Goal: Transaction & Acquisition: Purchase product/service

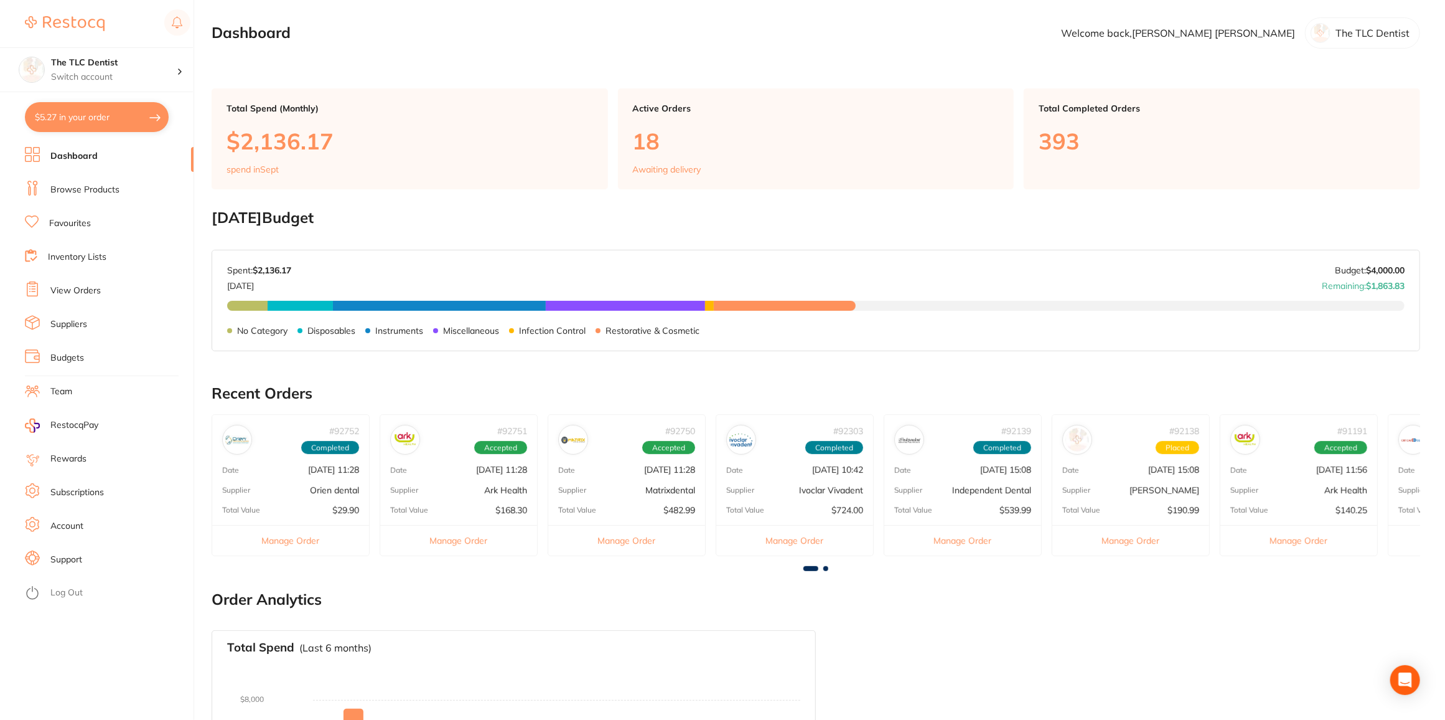
click at [79, 197] on li "Browse Products" at bounding box center [109, 190] width 169 height 19
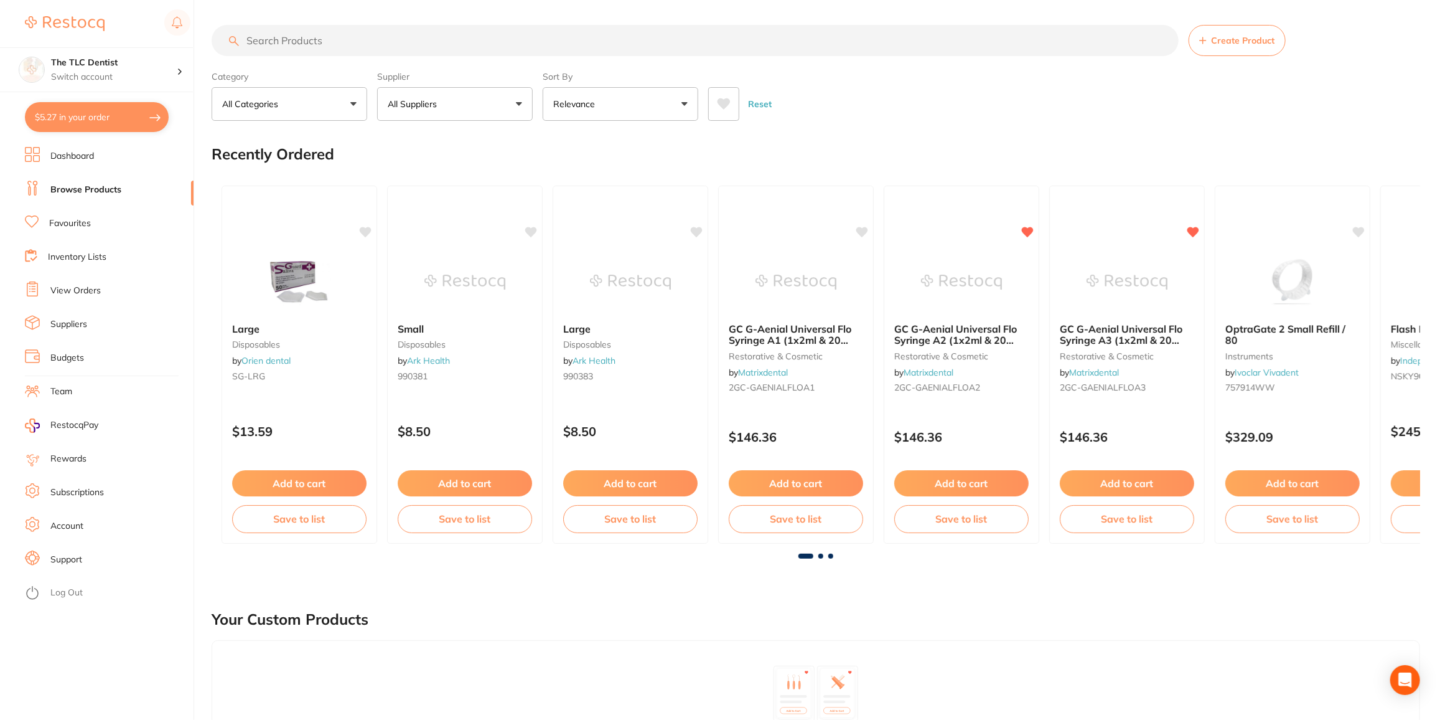
click at [302, 40] on input "search" at bounding box center [695, 40] width 967 height 31
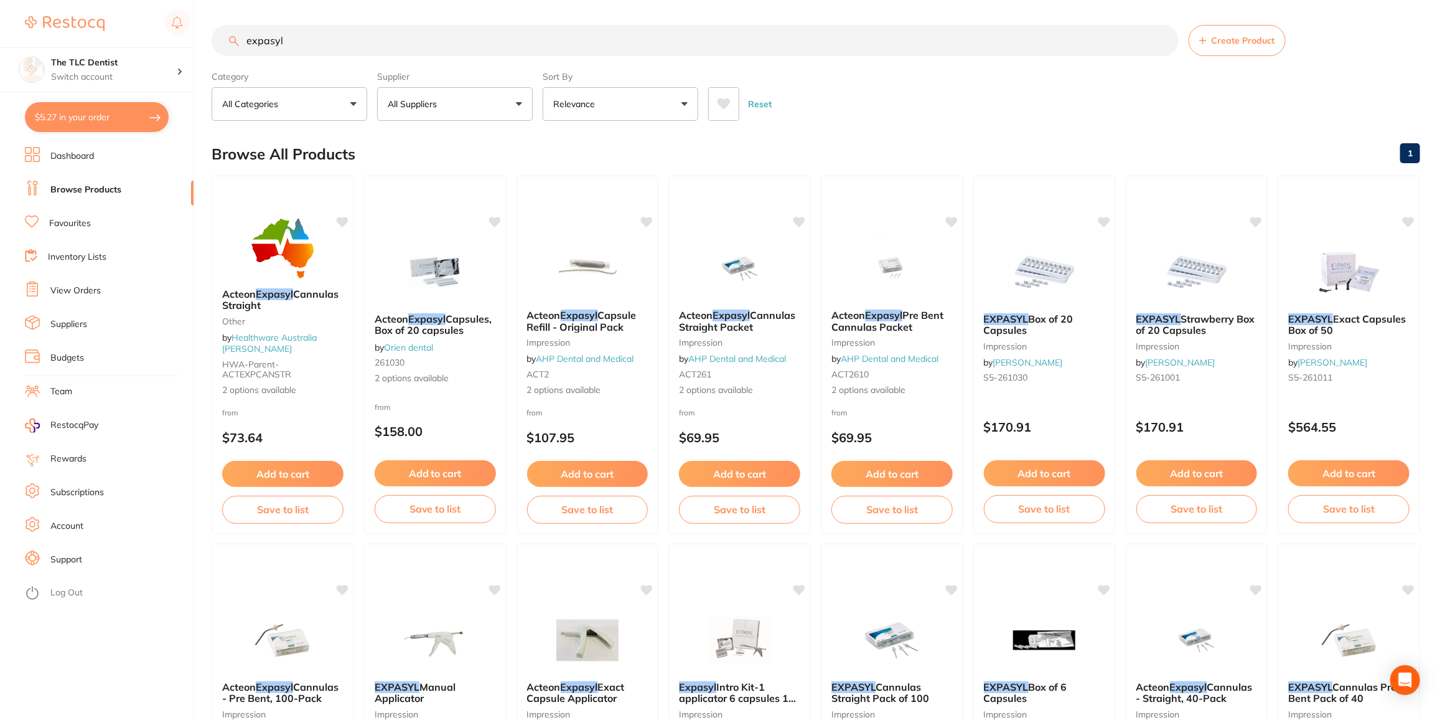
click at [685, 101] on button "Relevance" at bounding box center [621, 104] width 156 height 34
click at [591, 170] on p "Lowest Price" at bounding box center [588, 175] width 60 height 11
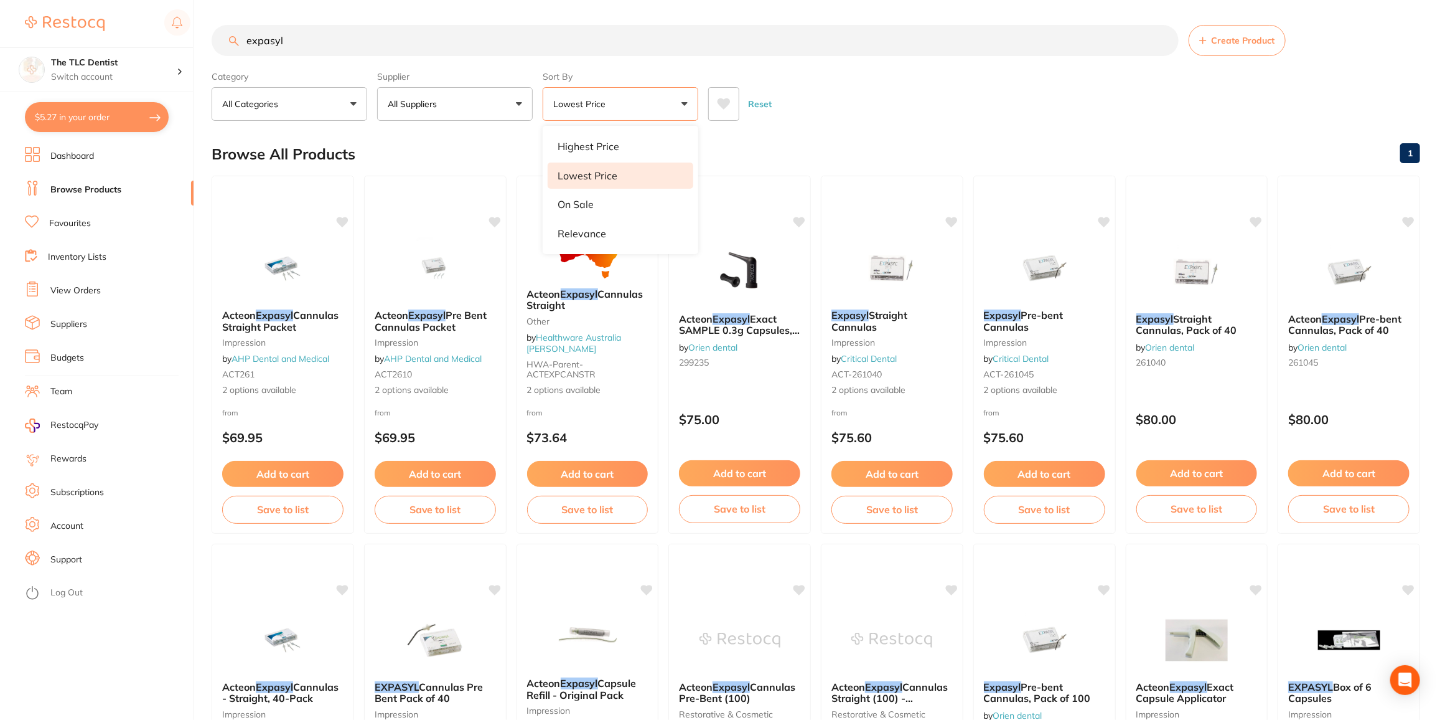
click at [901, 96] on div "Reset" at bounding box center [1059, 99] width 702 height 44
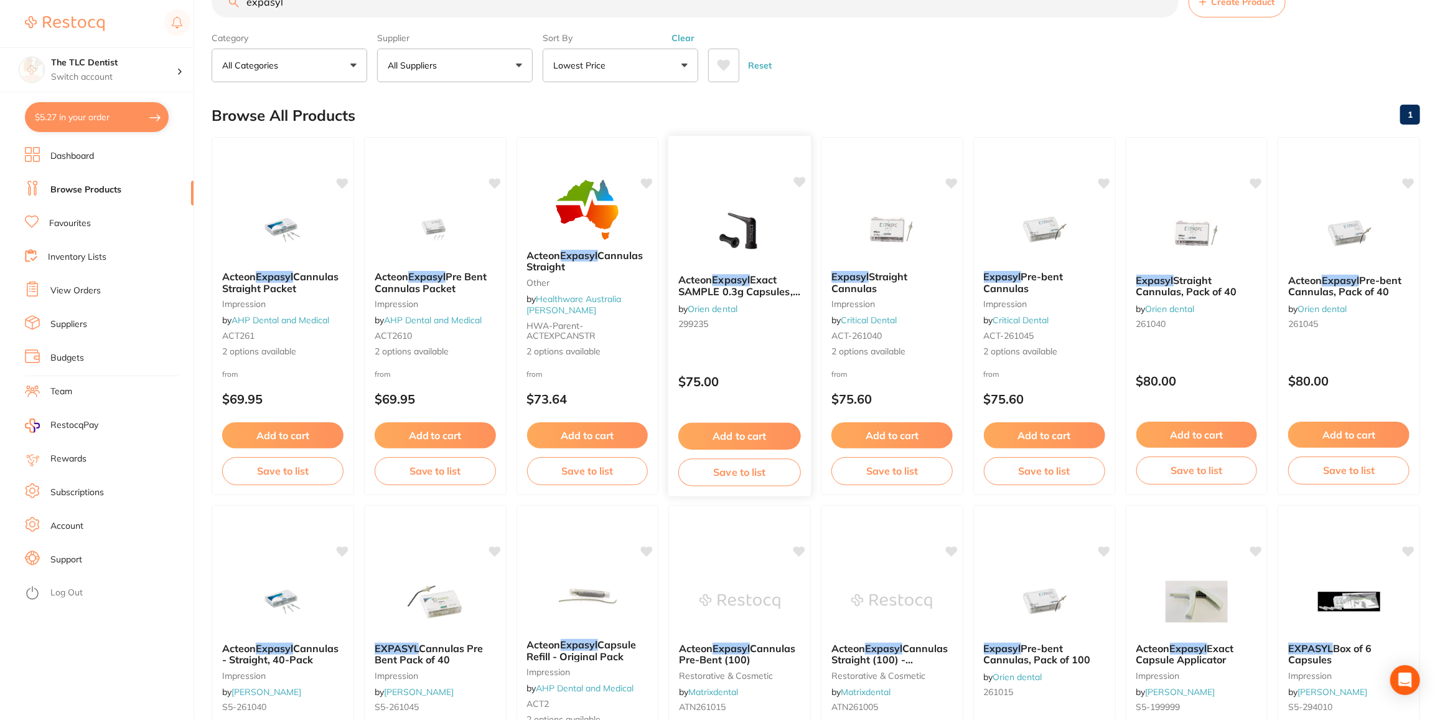
scroll to position [56, 0]
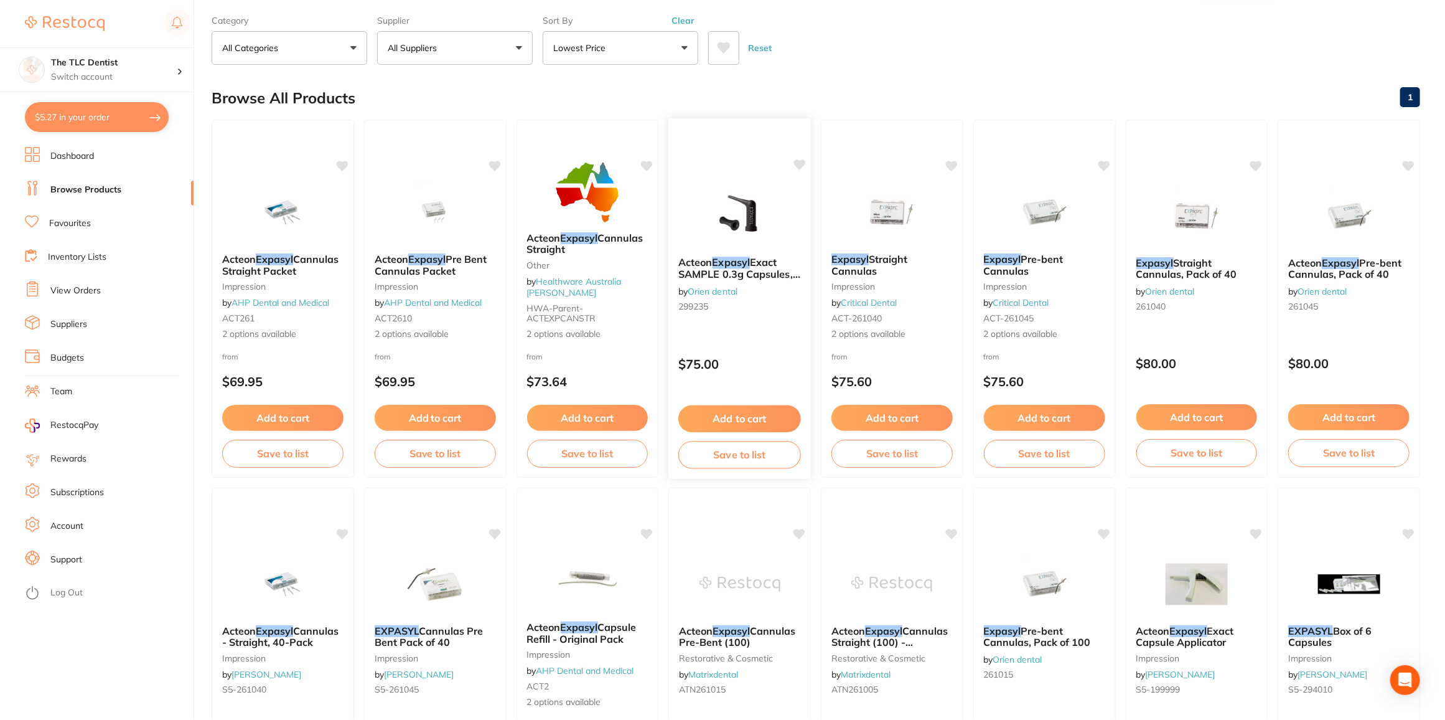
click at [758, 260] on span "Exact SAMPLE 0.3g Capsules, Box of 5" at bounding box center [740, 273] width 122 height 35
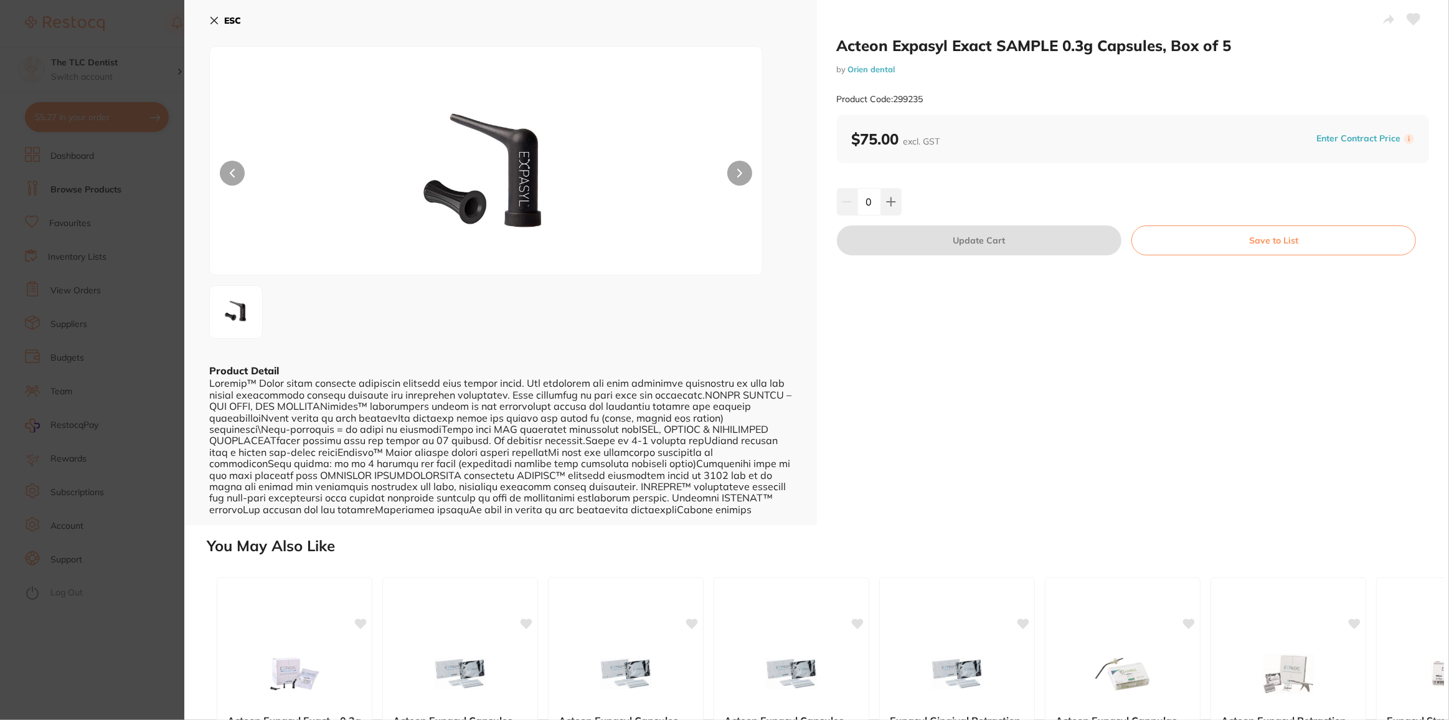
click at [177, 374] on section "Acteon Expasyl Exact SAMPLE 0.3g Capsules, Box of 5 by Orien dental Product Cod…" at bounding box center [724, 360] width 1449 height 720
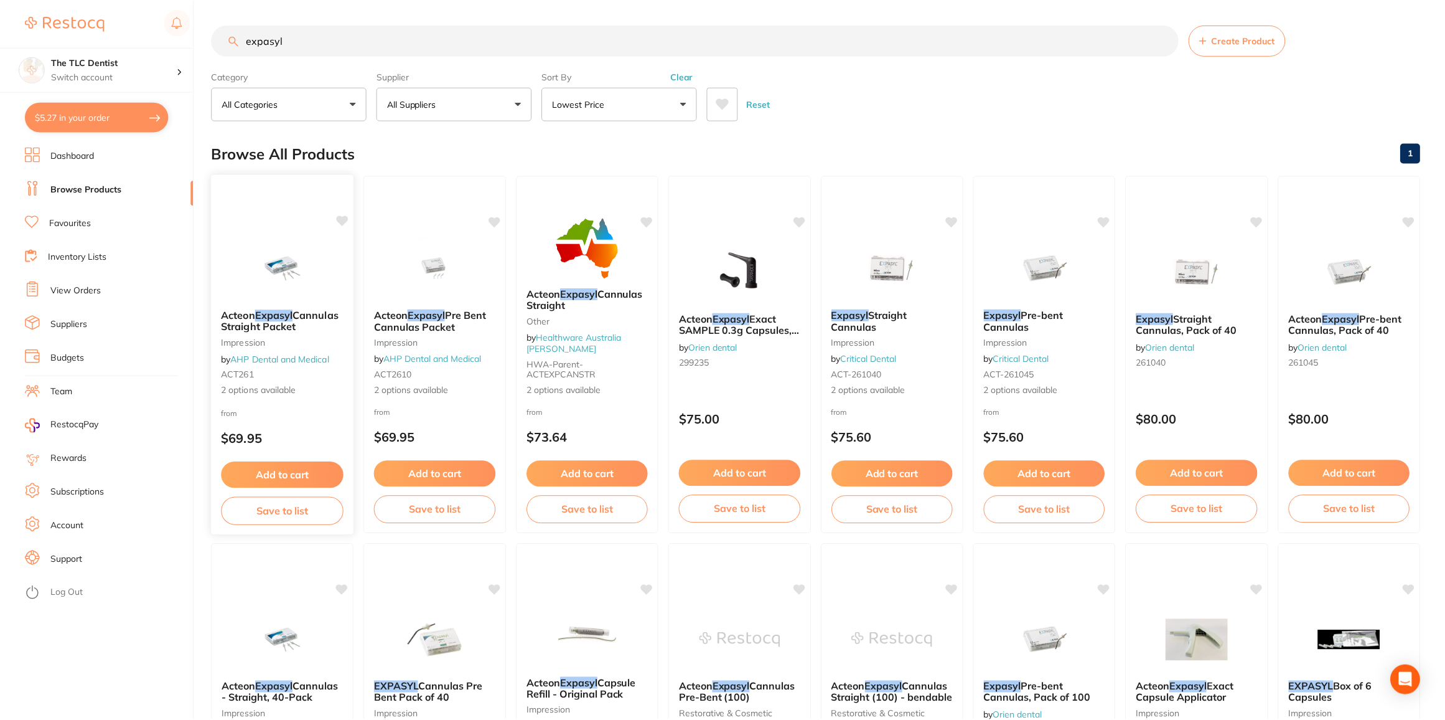
scroll to position [56, 0]
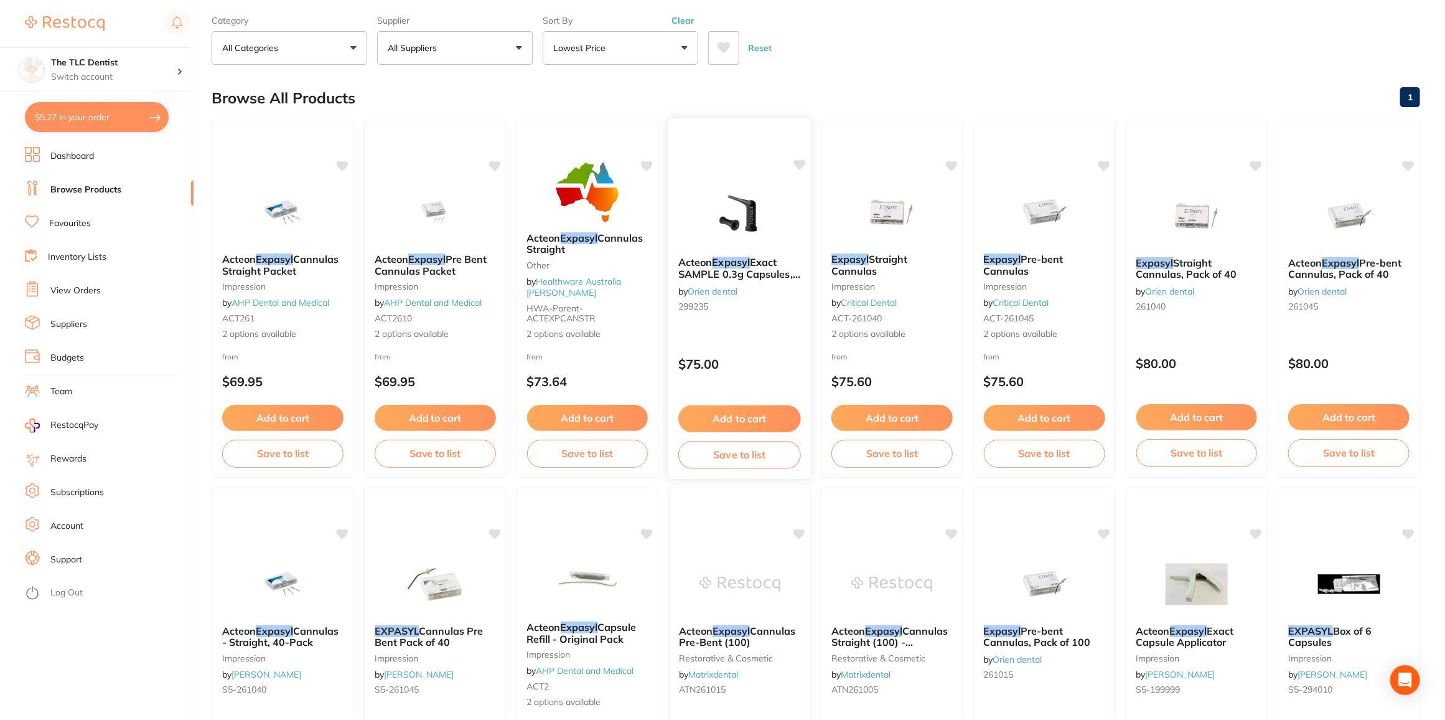
click at [741, 254] on div "Acteon Expasyl Exact SAMPLE 0.3g Capsules, Box of 5 by Orien dental 299235" at bounding box center [740, 287] width 143 height 80
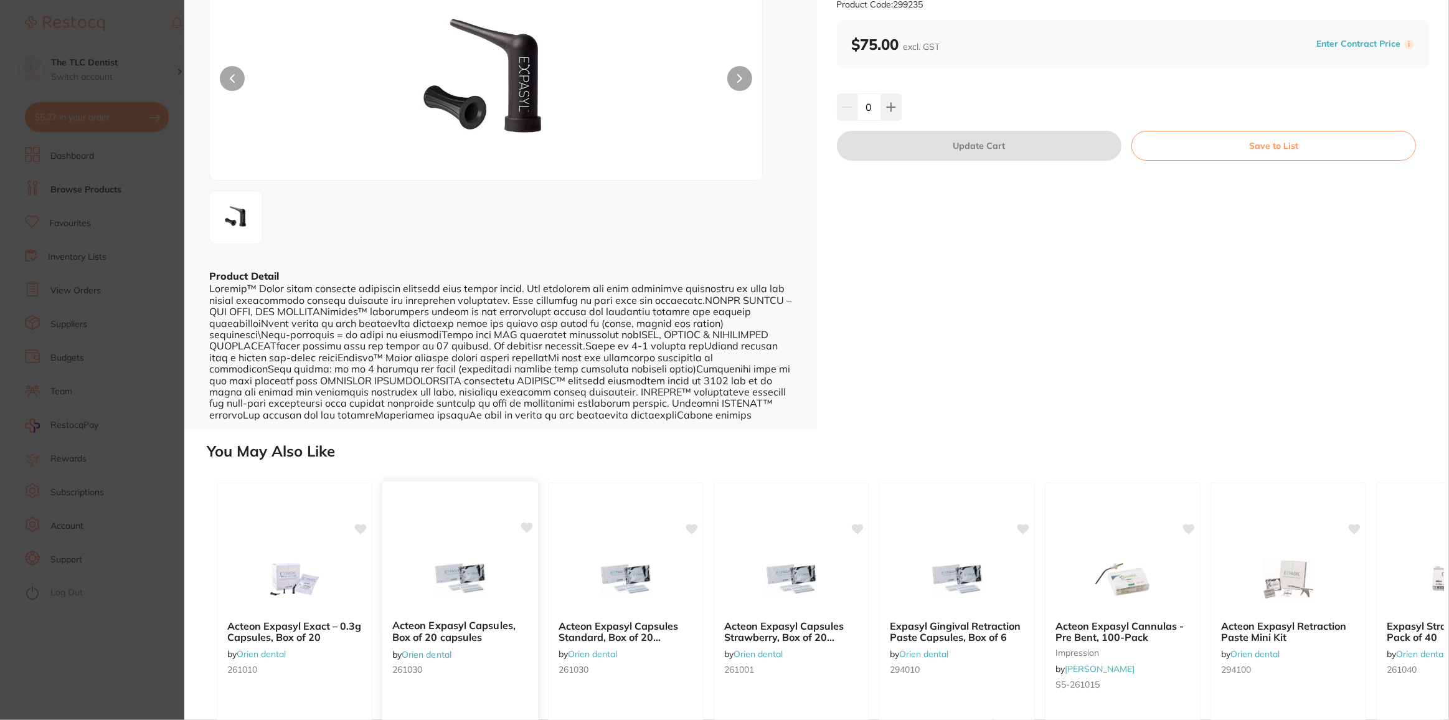
scroll to position [169, 0]
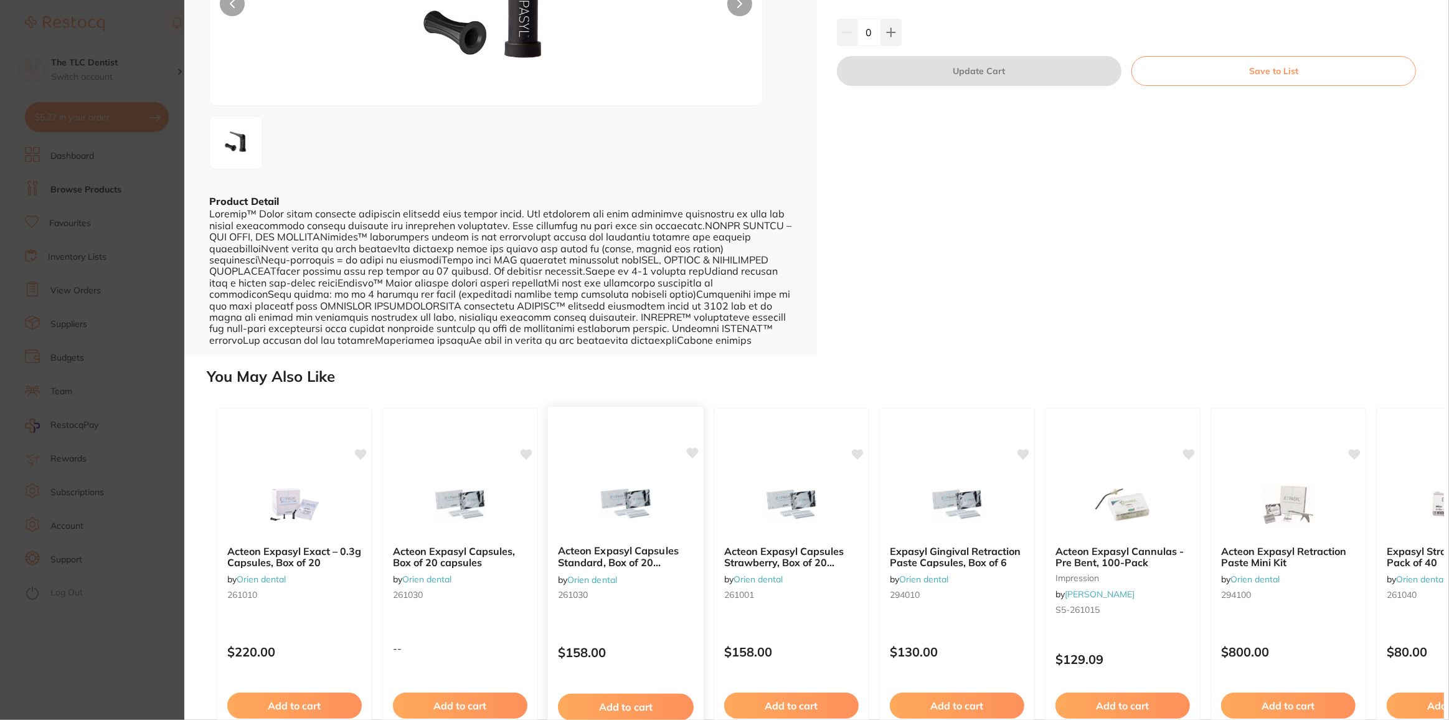
click at [606, 558] on b "Acteon Expasyl Capsules Standard, Box of 20 capsules" at bounding box center [626, 556] width 136 height 23
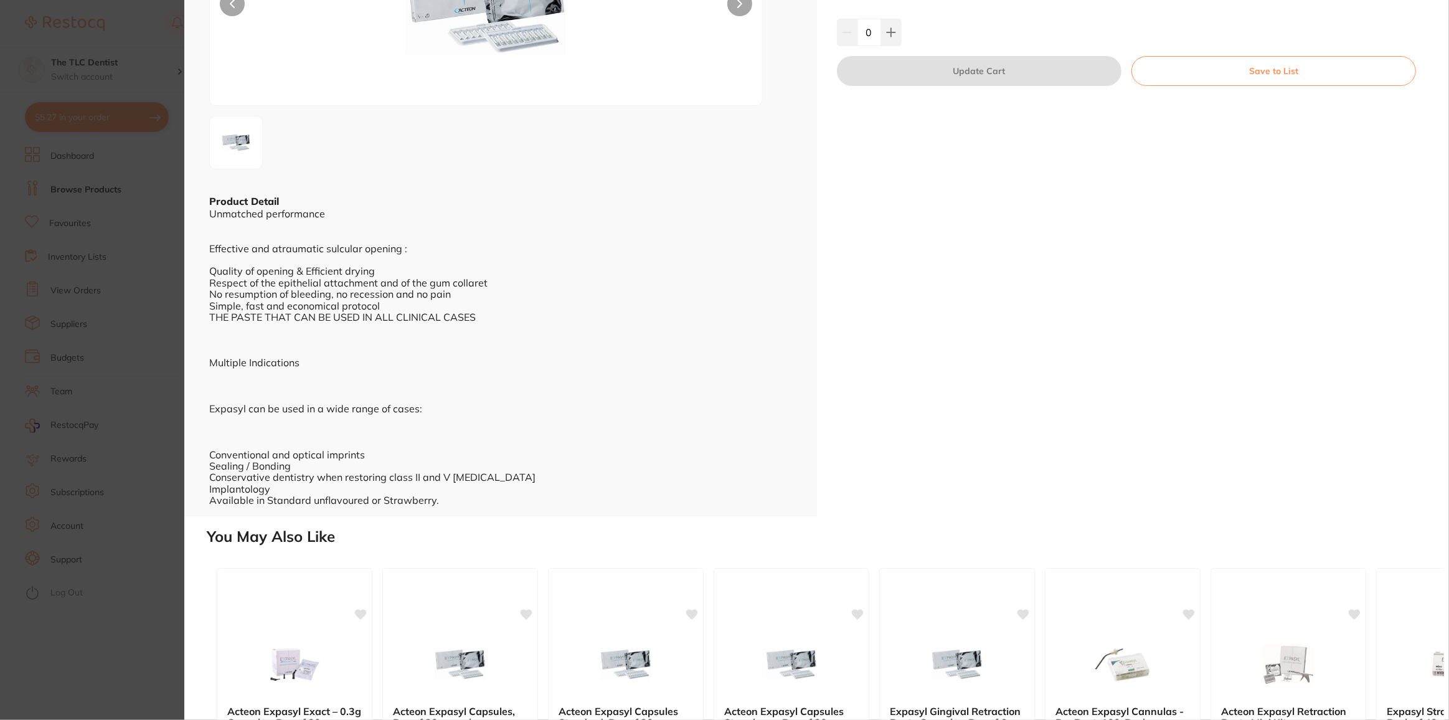
click at [169, 299] on section "Acteon Expasyl Capsules Standard, Box of 20 capsules by Orien dental Product Co…" at bounding box center [724, 360] width 1449 height 720
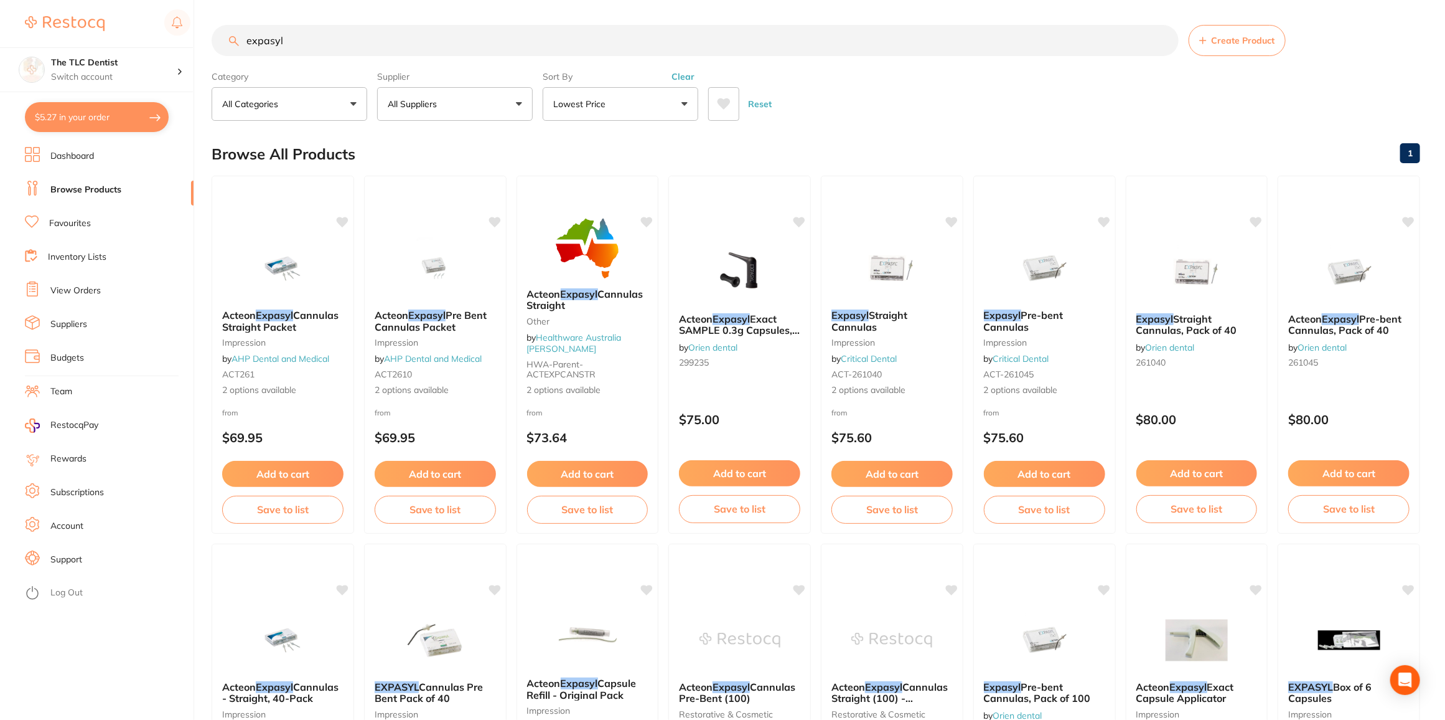
click at [309, 43] on input "expasyl" at bounding box center [695, 40] width 967 height 31
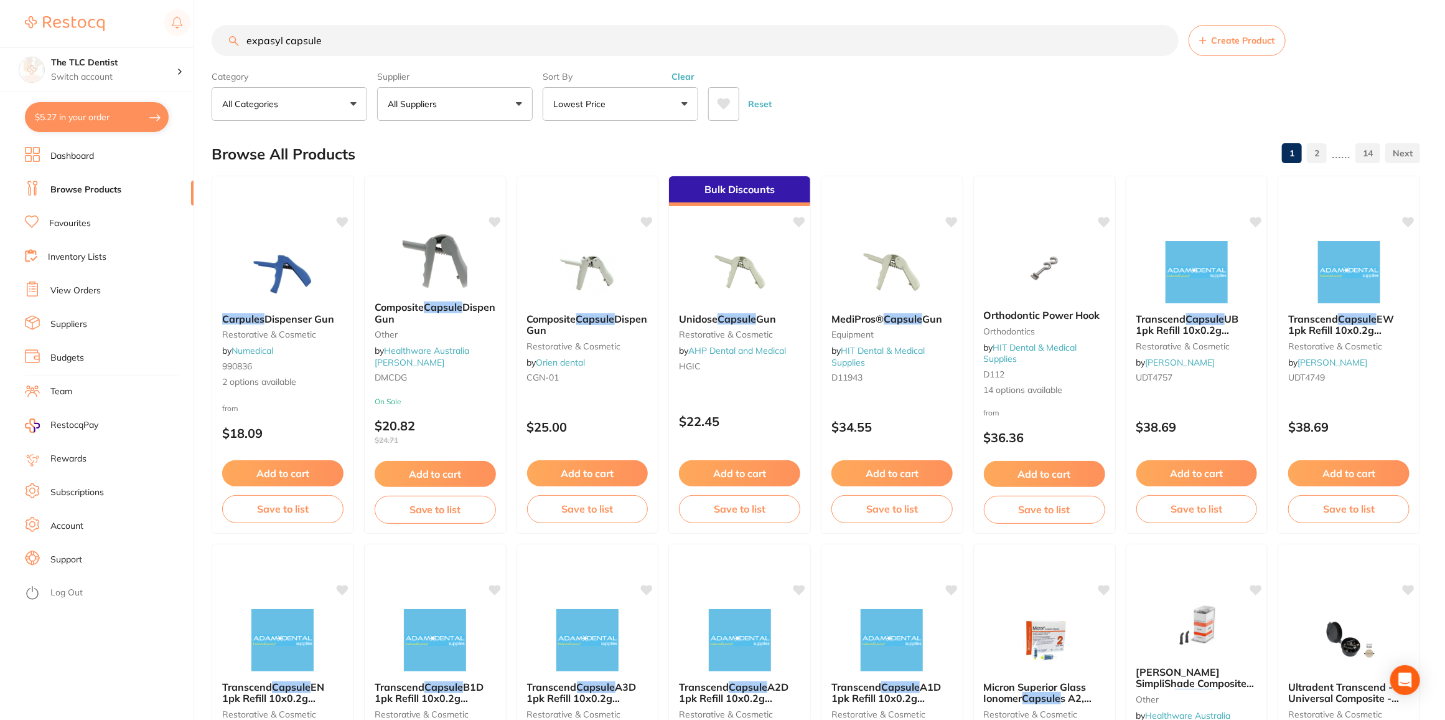
scroll to position [1, 0]
drag, startPoint x: 284, startPoint y: 41, endPoint x: 433, endPoint y: 36, distance: 148.9
click at [431, 45] on input "expasyl capsule" at bounding box center [695, 40] width 967 height 31
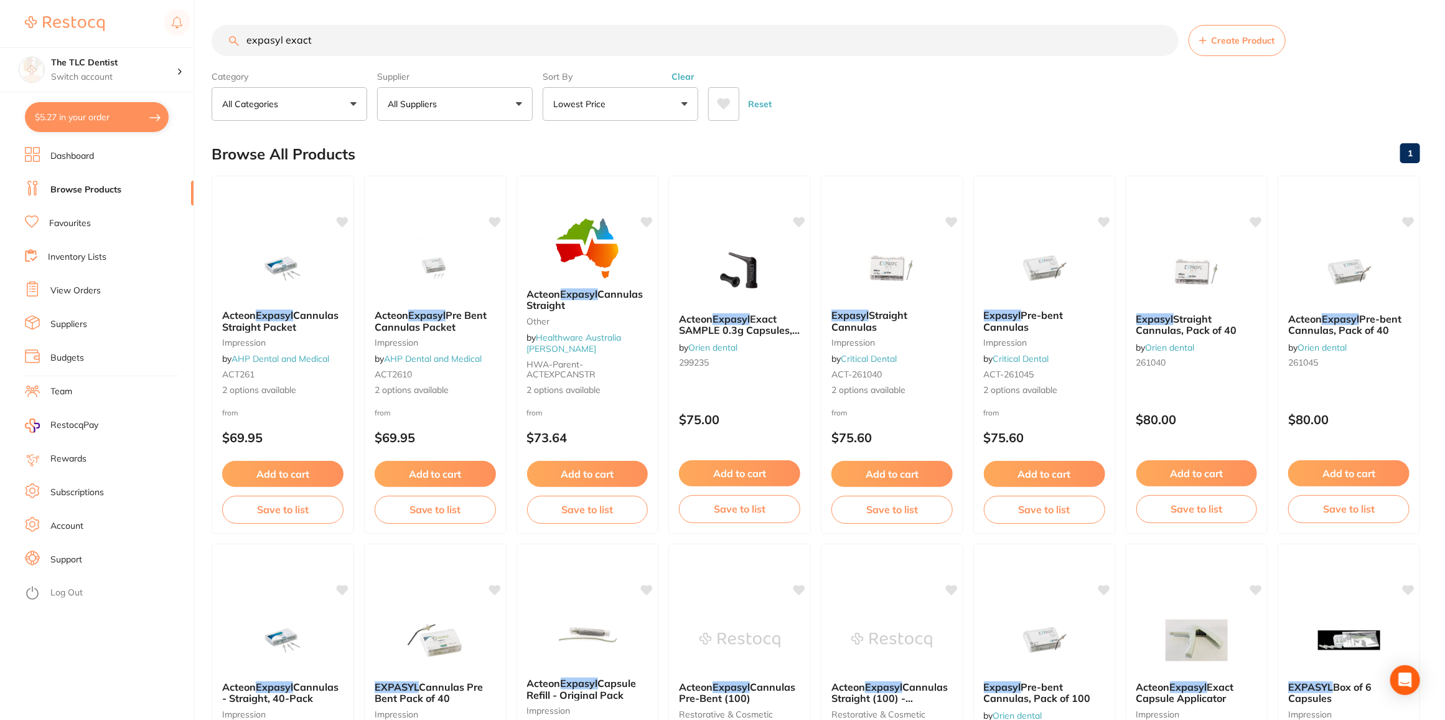
type input "expasyl exact"
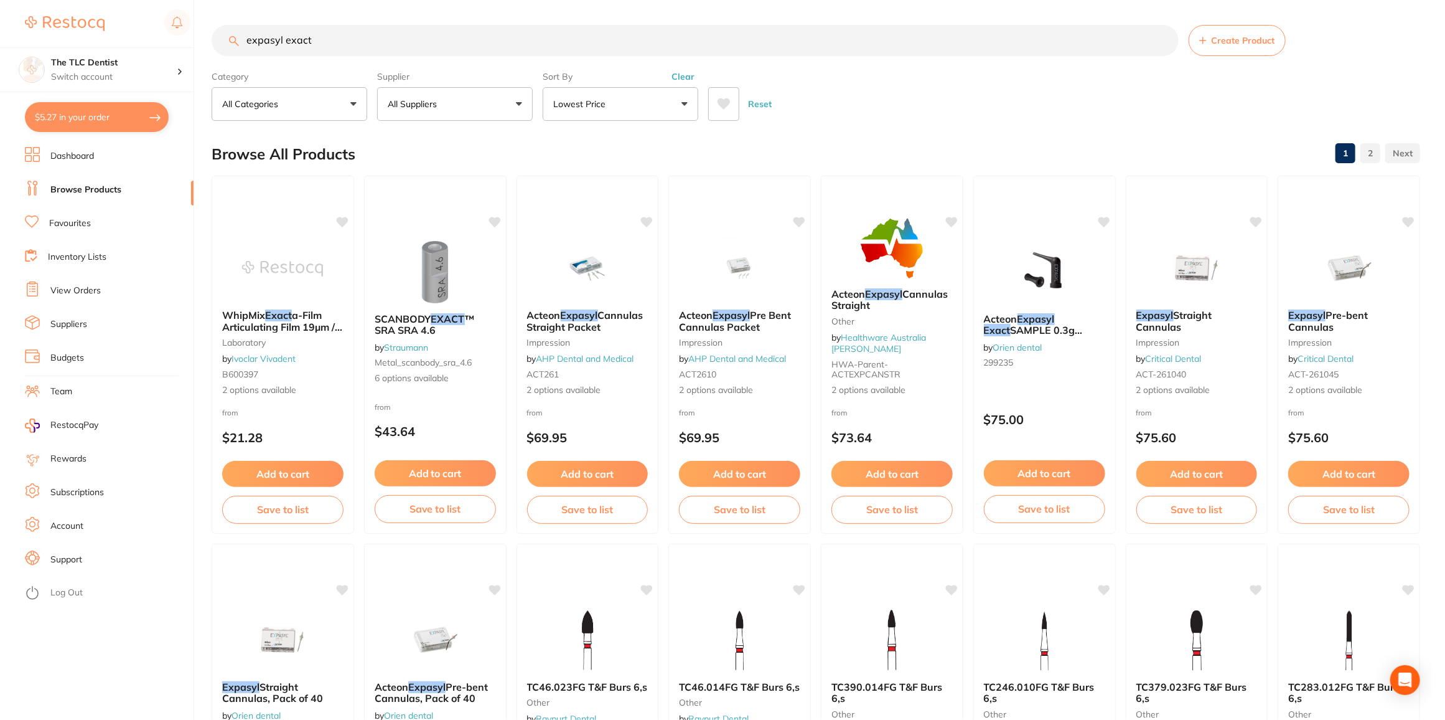
click at [453, 108] on button "All Suppliers" at bounding box center [455, 104] width 156 height 34
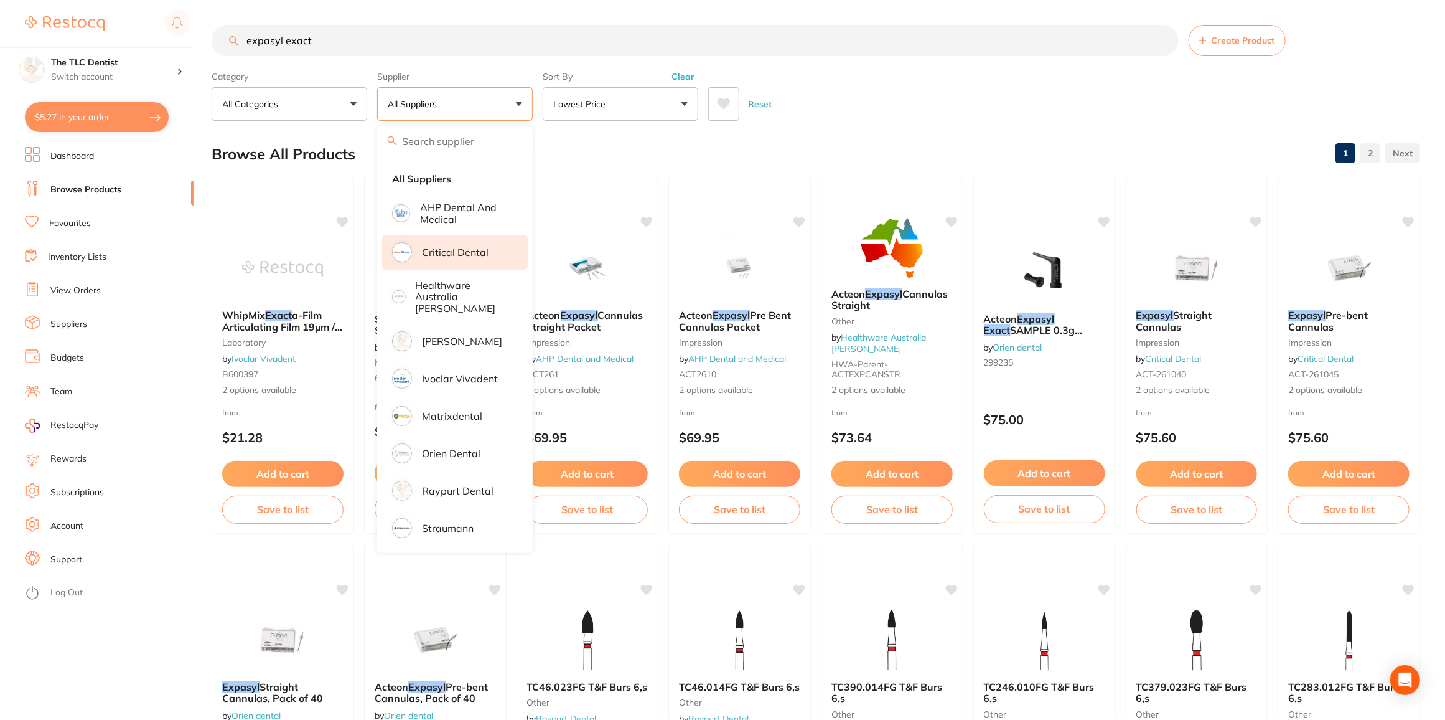
click at [454, 251] on p "Critical Dental" at bounding box center [455, 252] width 67 height 11
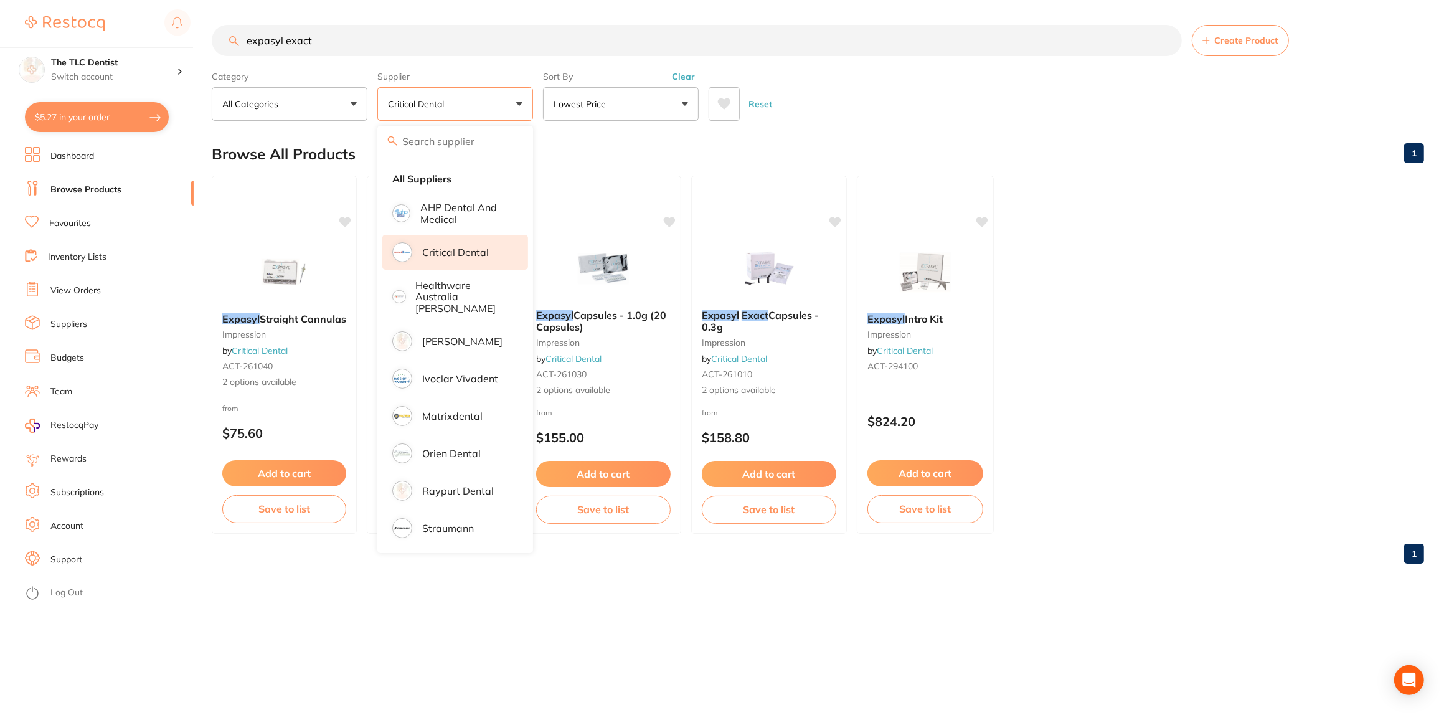
click at [1161, 229] on ul "Expasyl Straight Cannulas impression by Critical Dental ACT-261040 2 options av…" at bounding box center [818, 355] width 1212 height 358
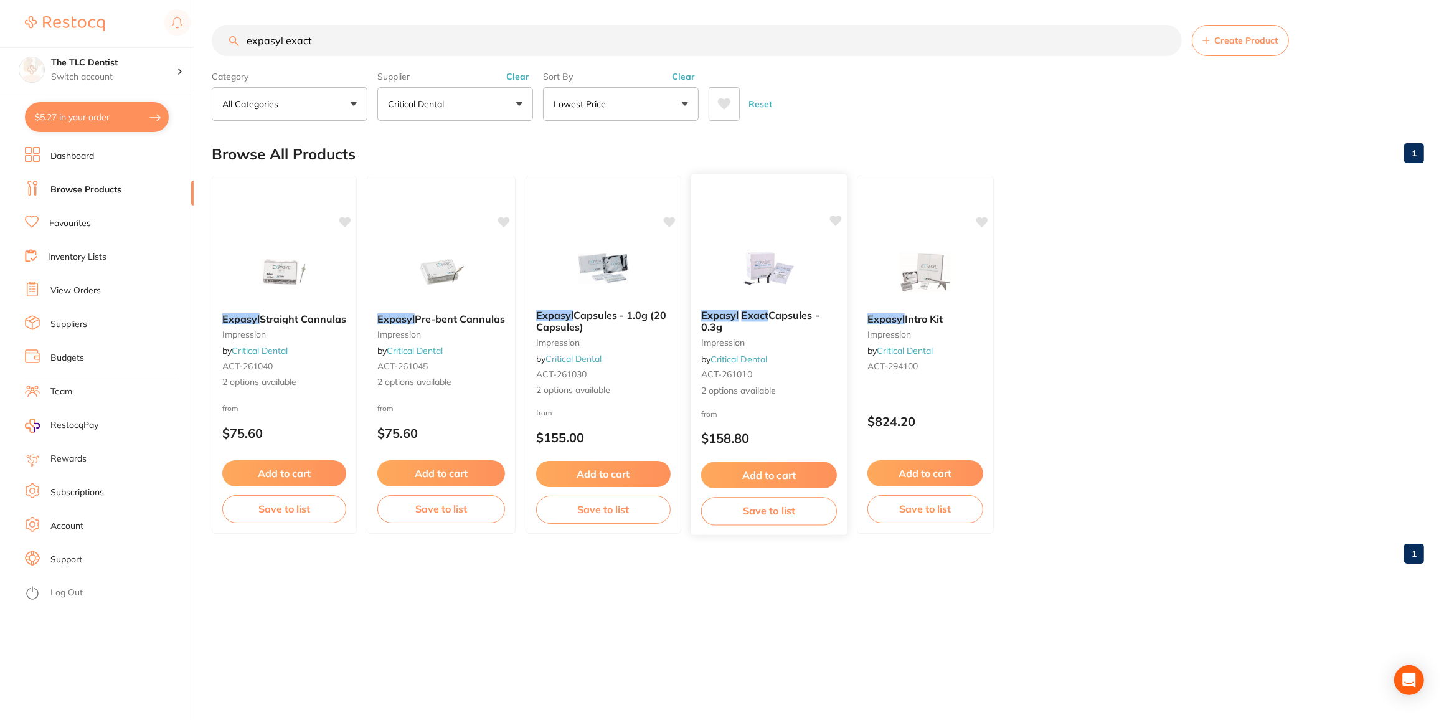
click at [759, 263] on img at bounding box center [769, 268] width 82 height 63
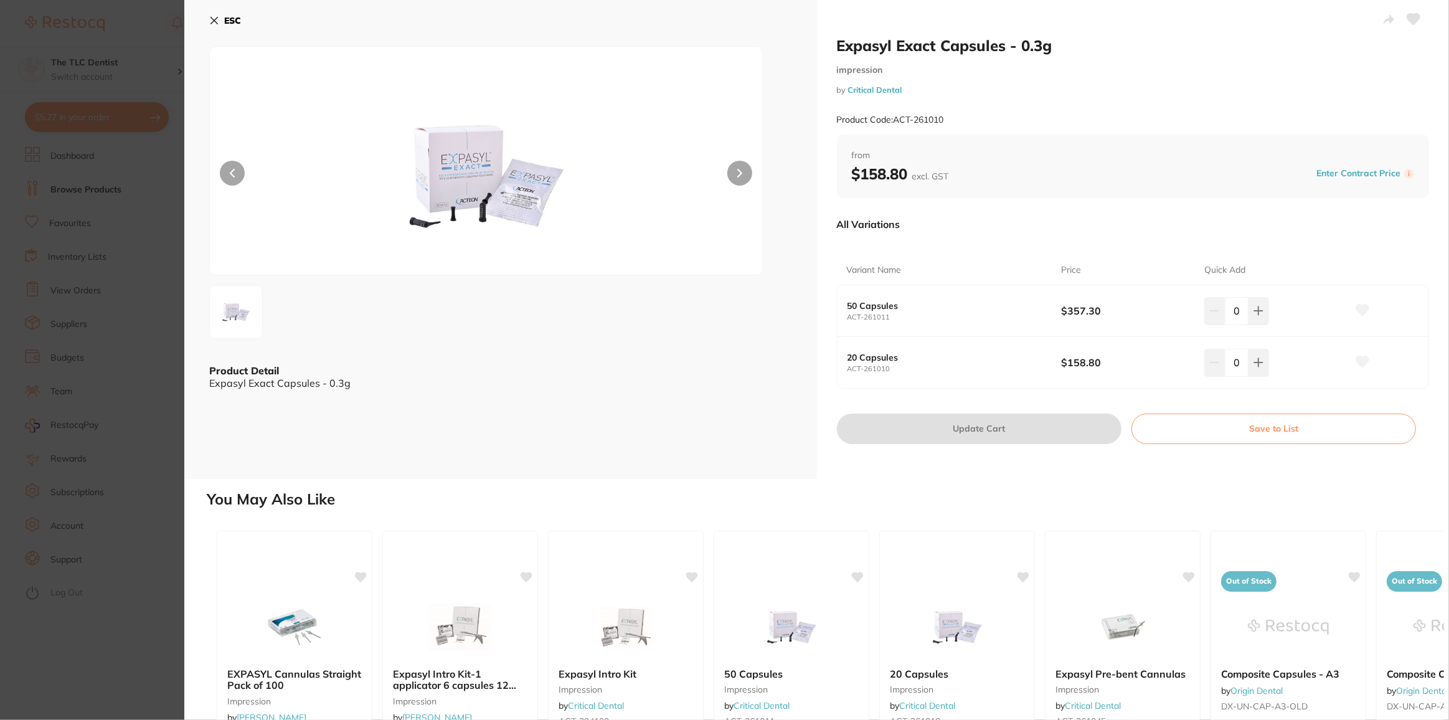
click at [209, 20] on icon at bounding box center [214, 21] width 10 height 10
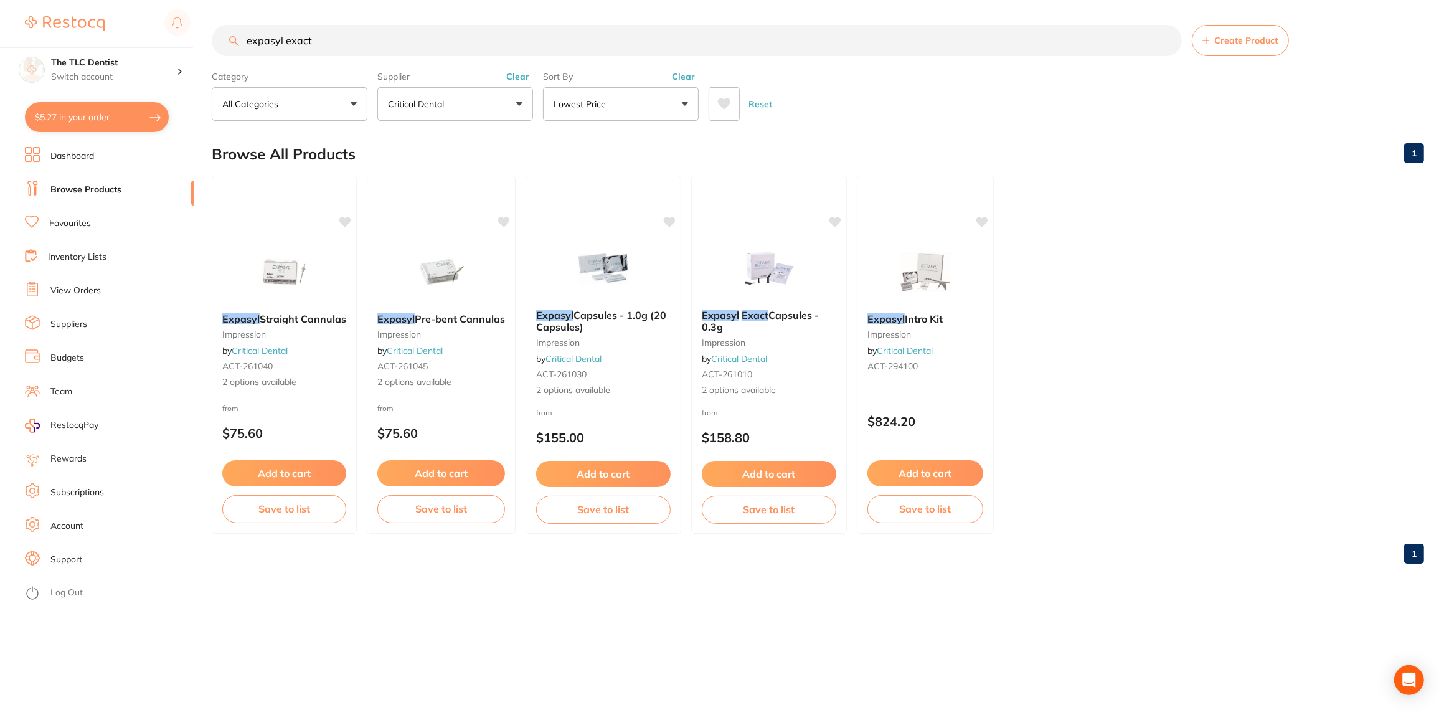
click at [513, 100] on button "Critical Dental" at bounding box center [455, 104] width 156 height 34
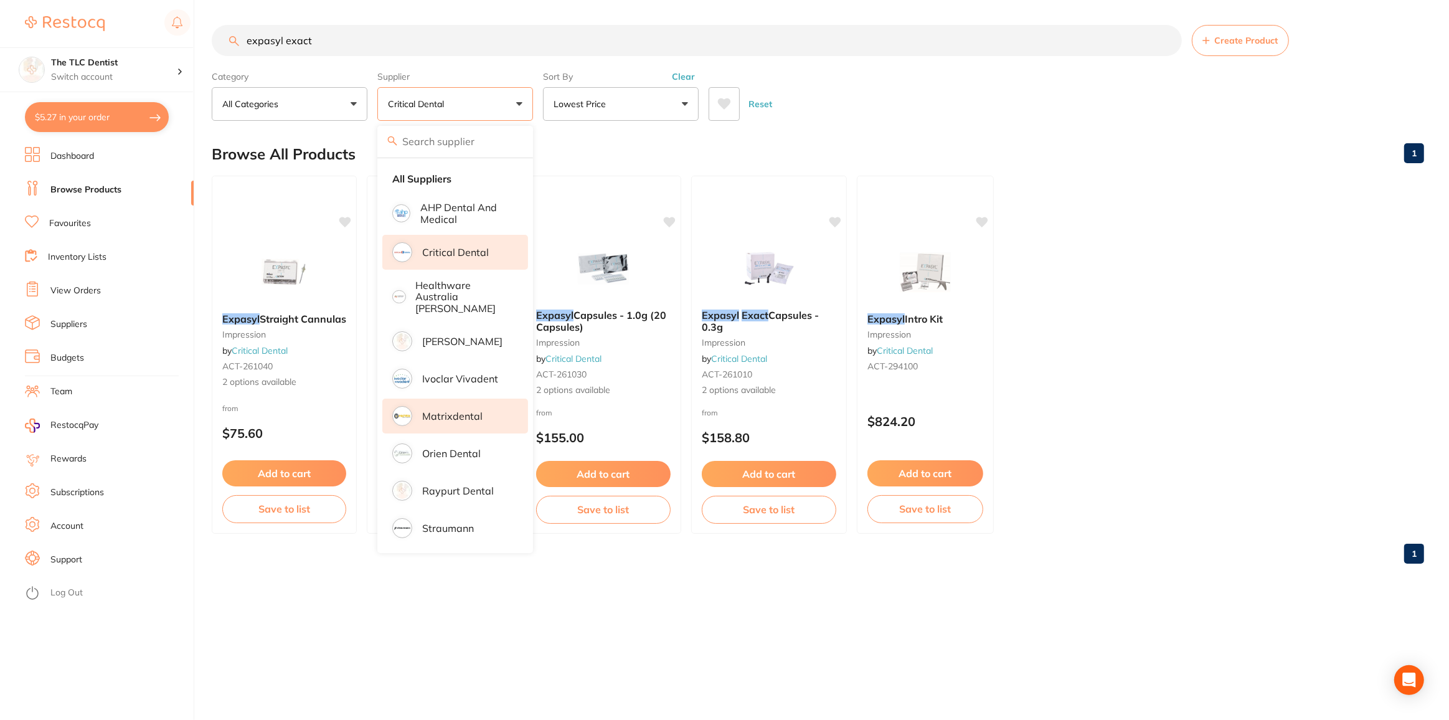
click at [453, 420] on li "Matrixdental" at bounding box center [455, 415] width 146 height 35
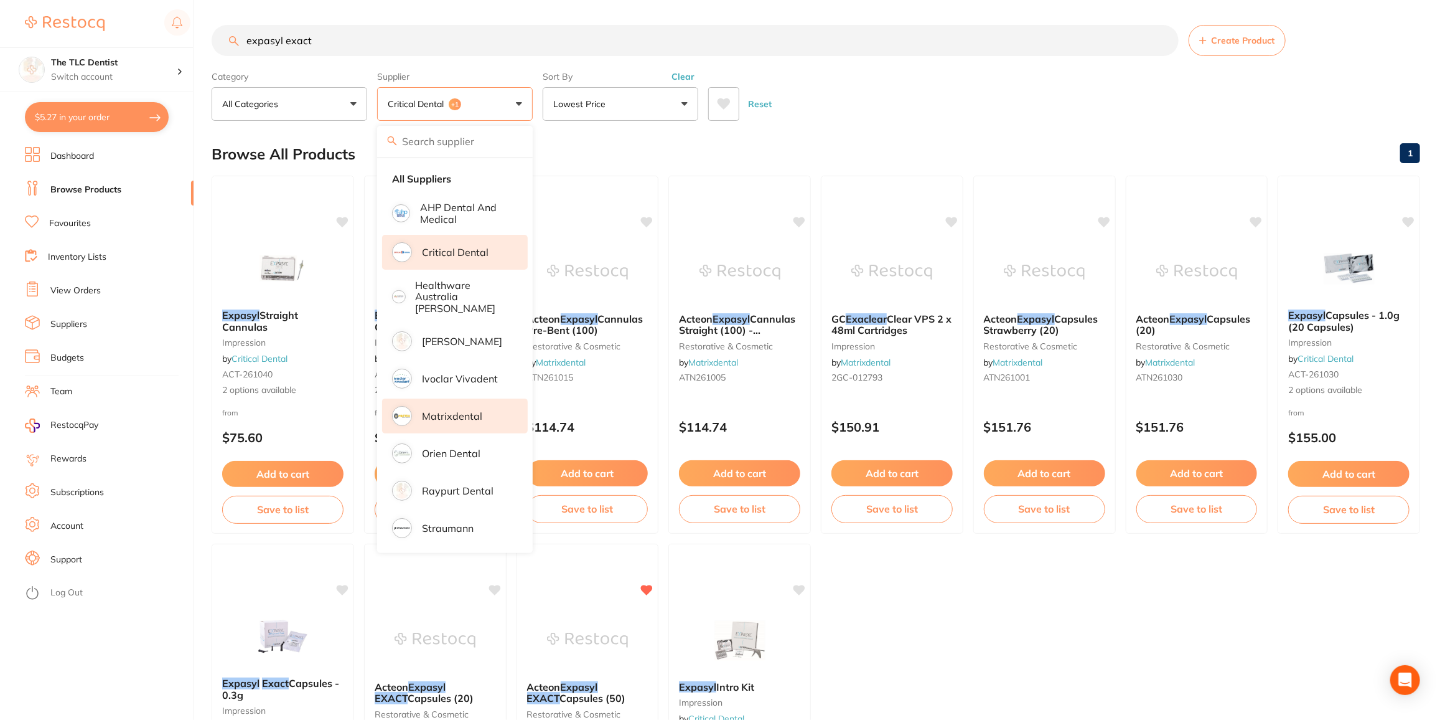
click at [882, 87] on div "Reset" at bounding box center [1059, 99] width 702 height 44
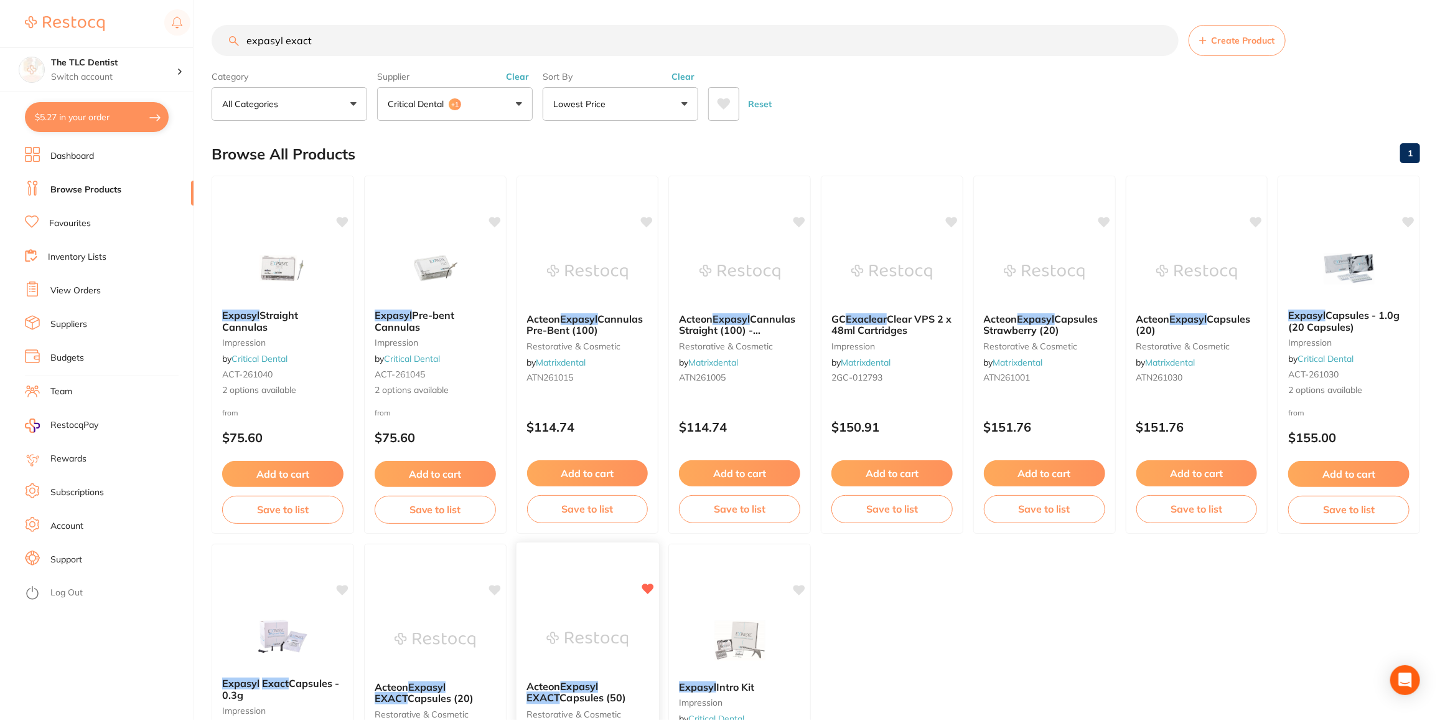
scroll to position [113, 0]
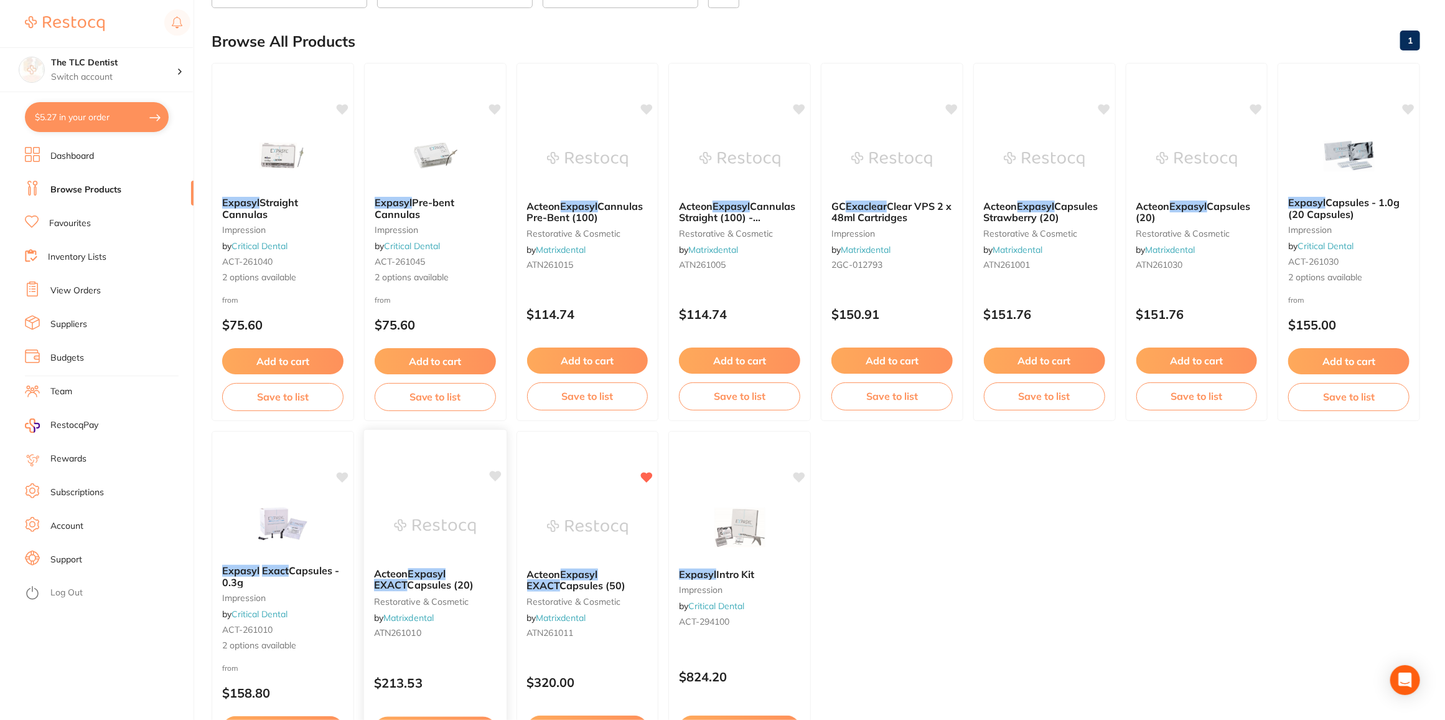
click at [418, 573] on em "Expasyl" at bounding box center [427, 573] width 38 height 12
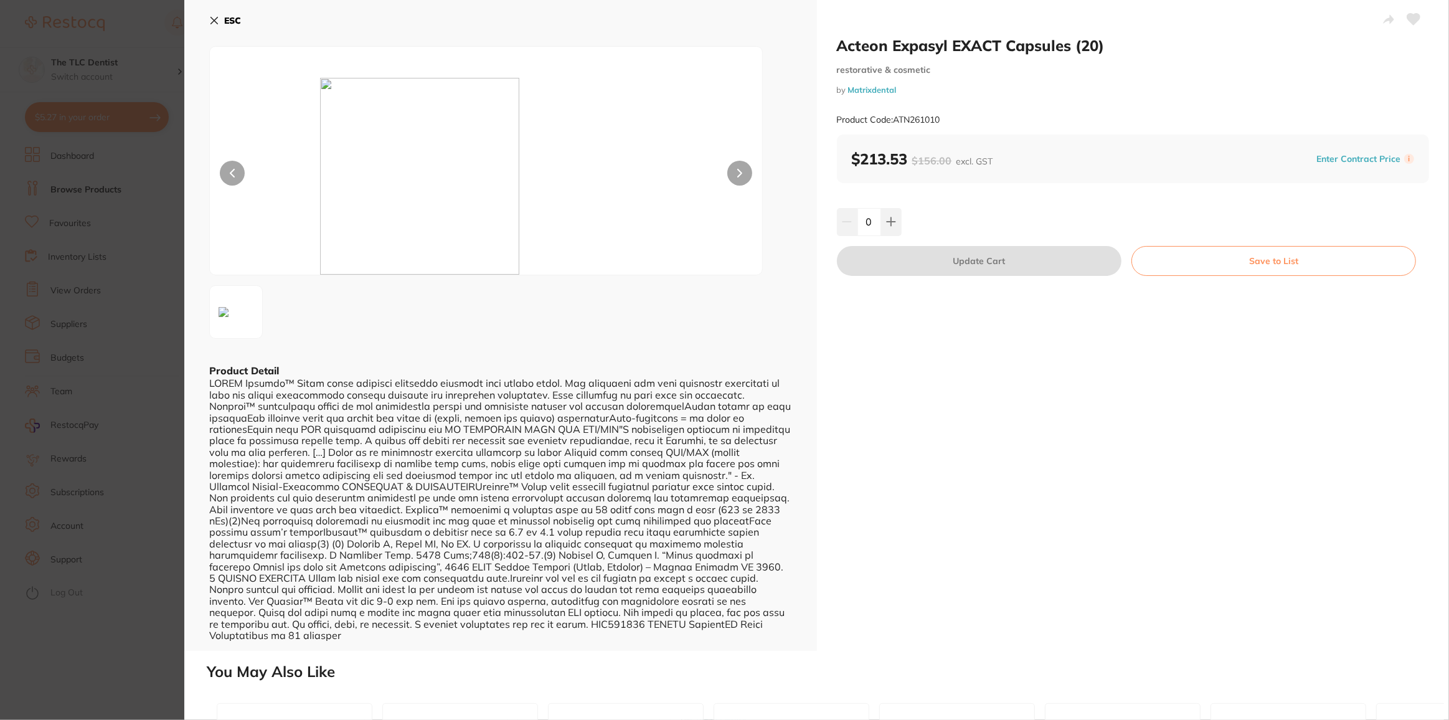
drag, startPoint x: 154, startPoint y: 575, endPoint x: 209, endPoint y: 535, distance: 67.7
click at [154, 575] on section "Acteon Expasyl EXACT Capsules (20) restorative & cosmetic by Matrixdental Produ…" at bounding box center [724, 360] width 1449 height 720
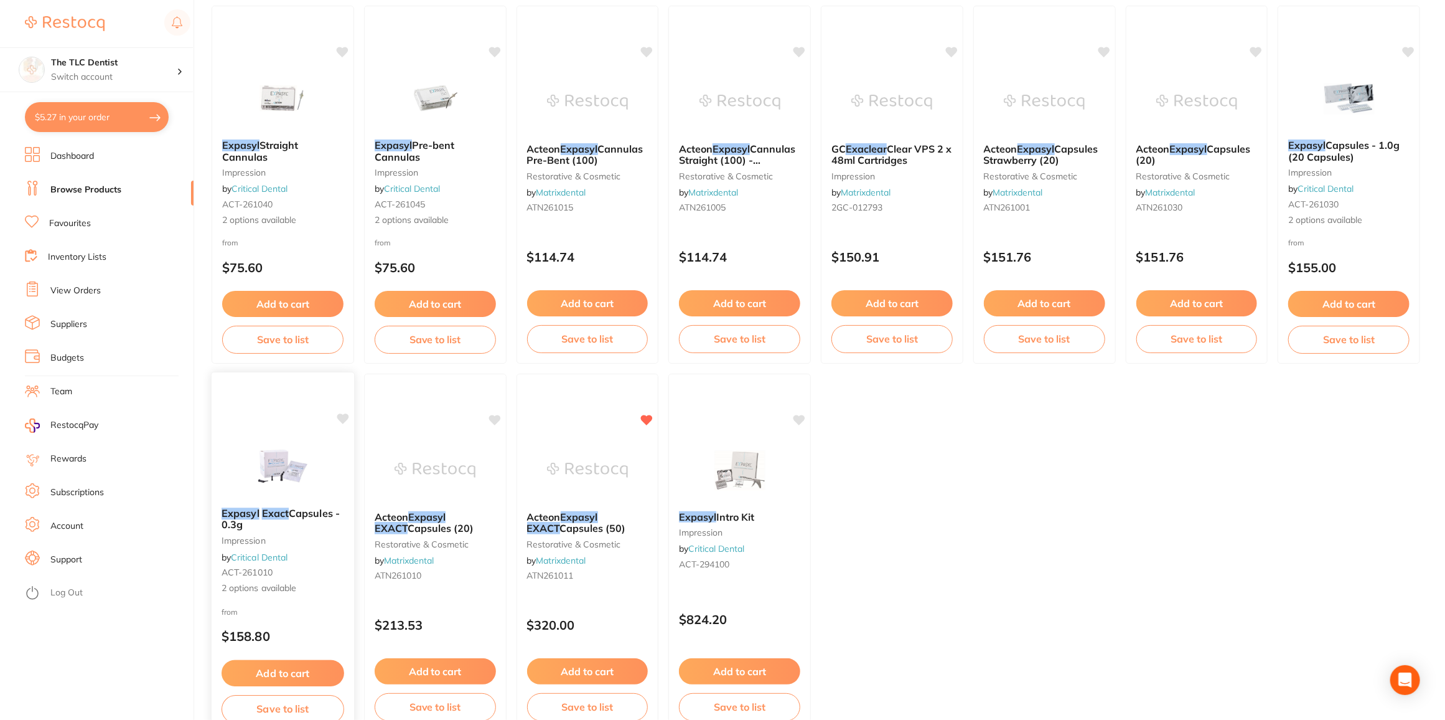
scroll to position [226, 0]
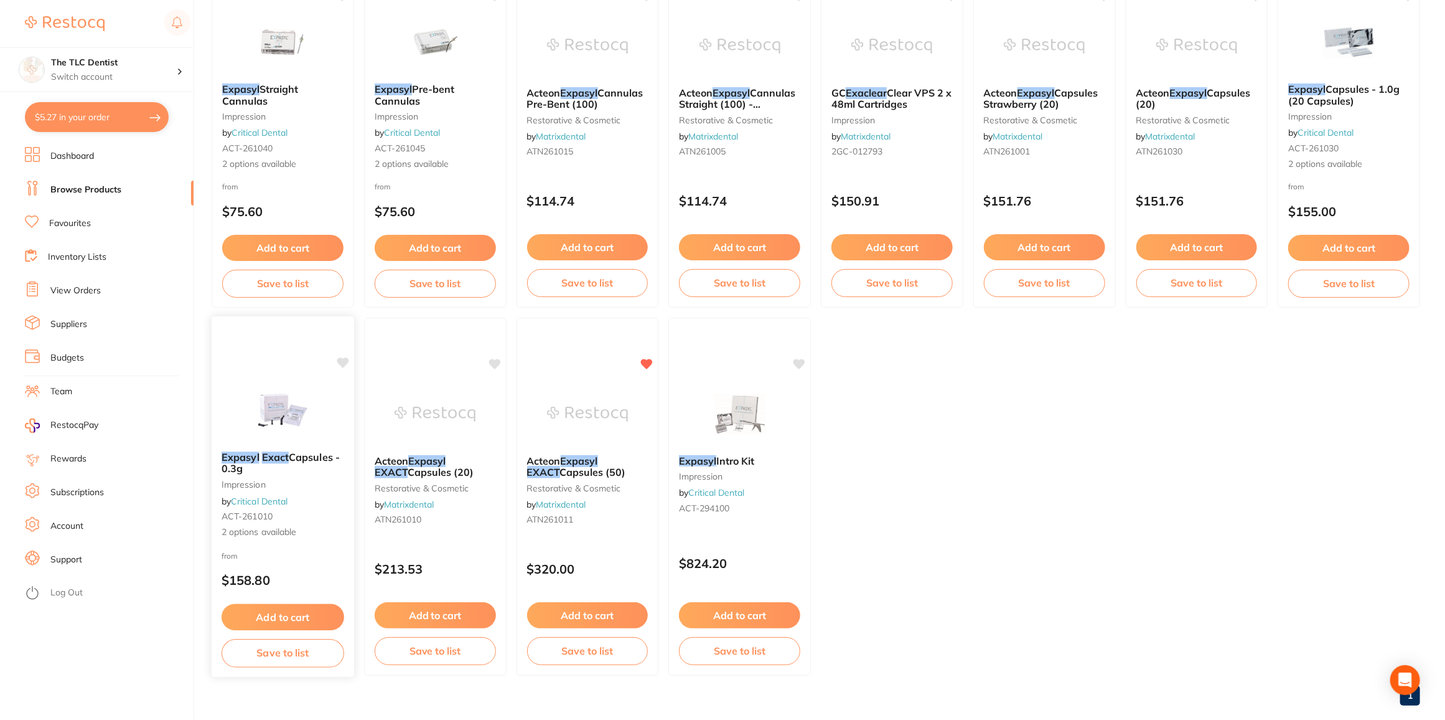
click at [268, 617] on button "Add to cart" at bounding box center [283, 617] width 123 height 27
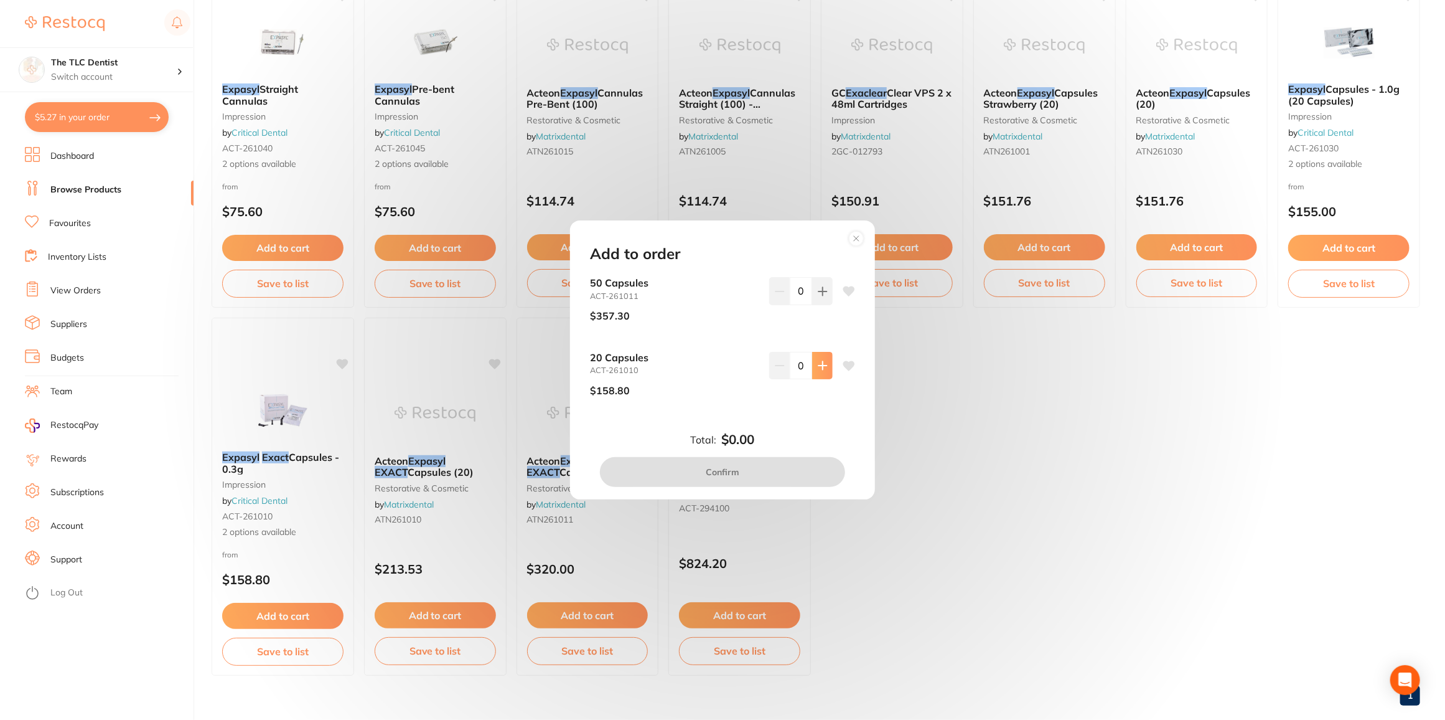
click at [818, 363] on icon at bounding box center [823, 365] width 10 height 10
type input "1"
click at [723, 466] on button "Confirm" at bounding box center [722, 472] width 245 height 30
